Goal: Obtain resource: Download file/media

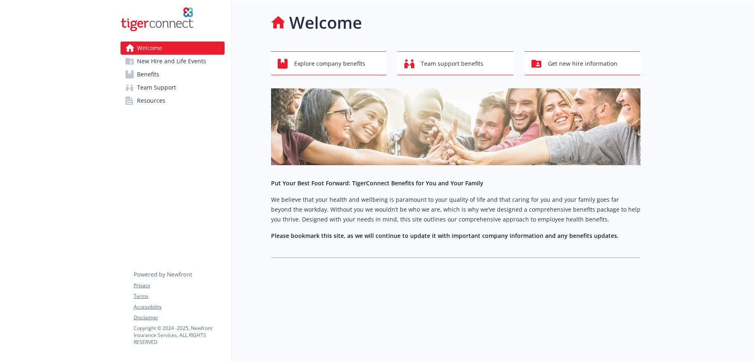
click at [147, 73] on span "Benefits" at bounding box center [148, 74] width 22 height 13
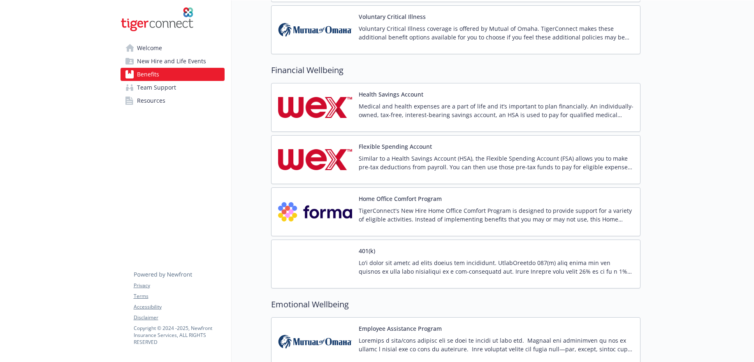
scroll to position [1110, 0]
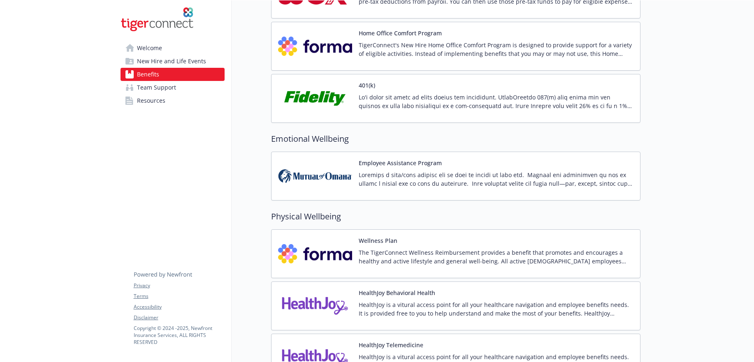
click at [532, 99] on p at bounding box center [496, 101] width 275 height 17
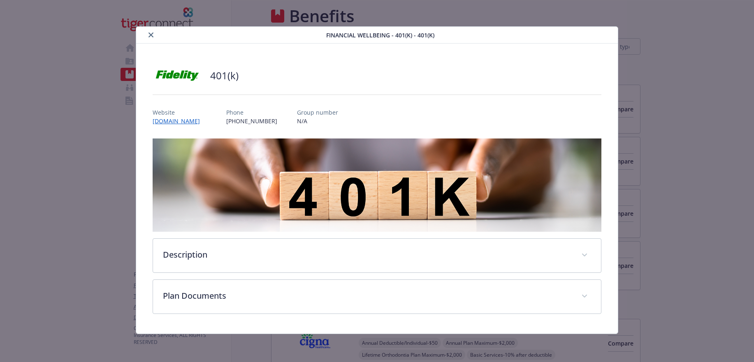
scroll to position [1110, 0]
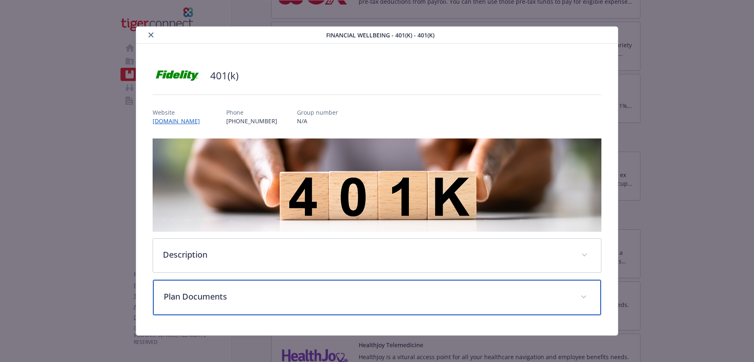
click at [559, 302] on p "Plan Documents" at bounding box center [367, 297] width 407 height 12
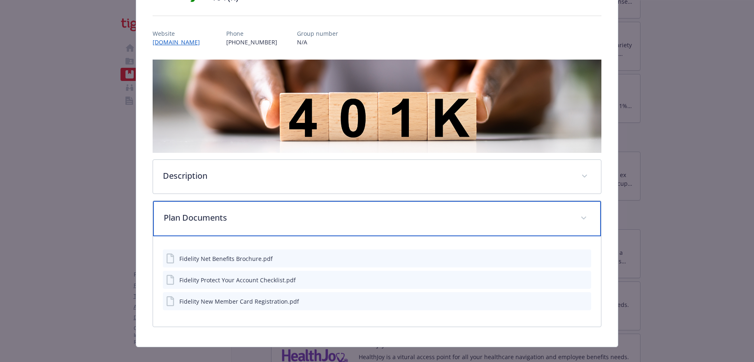
scroll to position [90, 0]
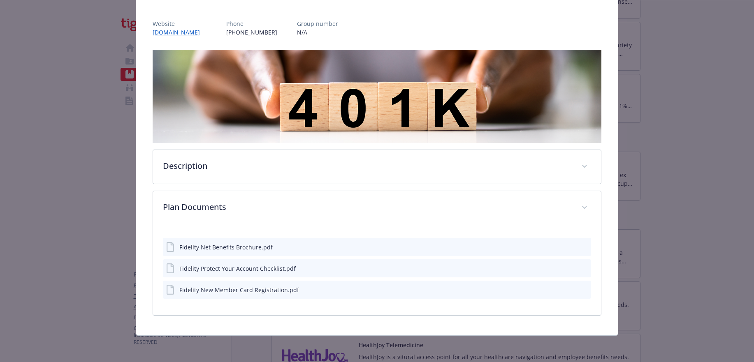
click at [534, 245] on div "Fidelity Net Benefits Brochure.pdf" at bounding box center [377, 247] width 428 height 18
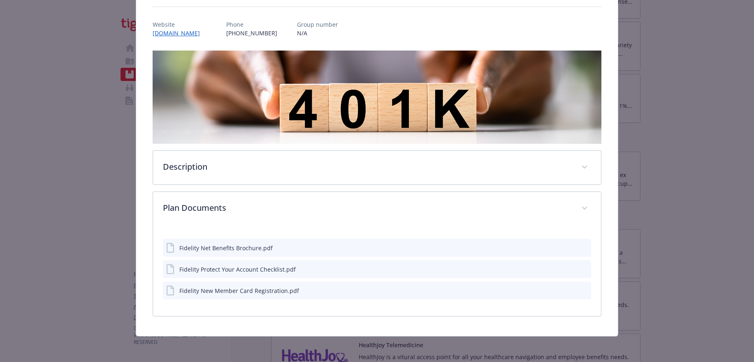
click at [568, 247] on button "download file" at bounding box center [569, 247] width 8 height 8
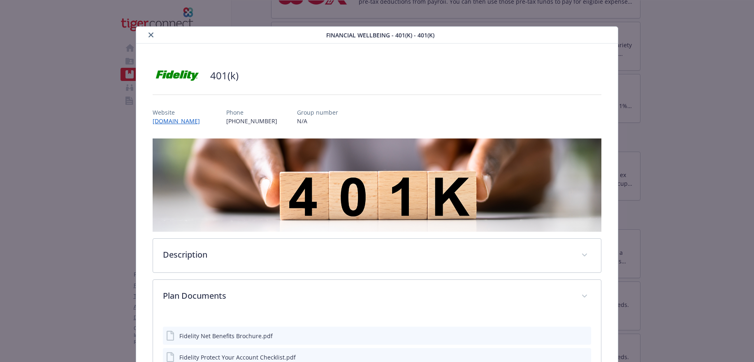
click at [152, 35] on icon "close" at bounding box center [150, 34] width 5 height 5
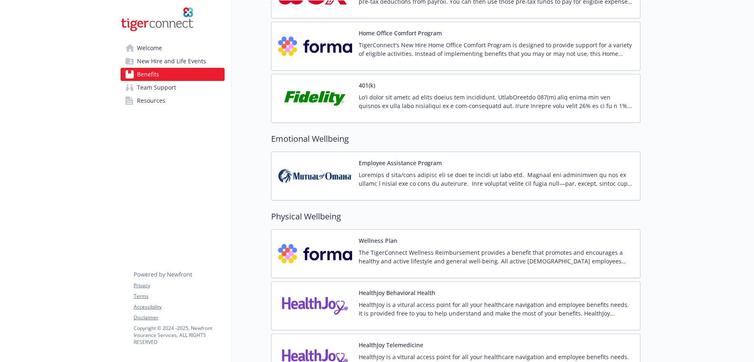
click at [158, 102] on span "Resources" at bounding box center [151, 100] width 28 height 13
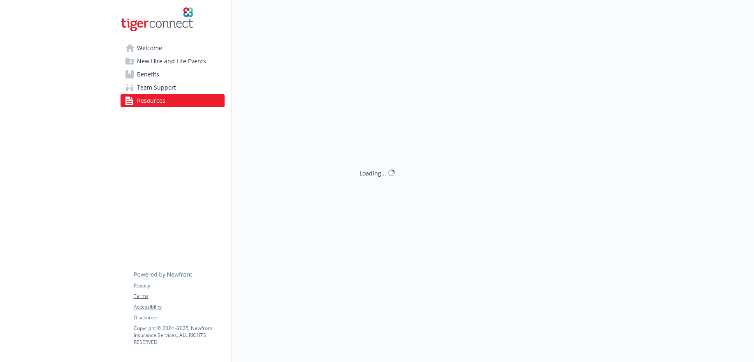
scroll to position [426, 0]
